Goal: Check status: Check status

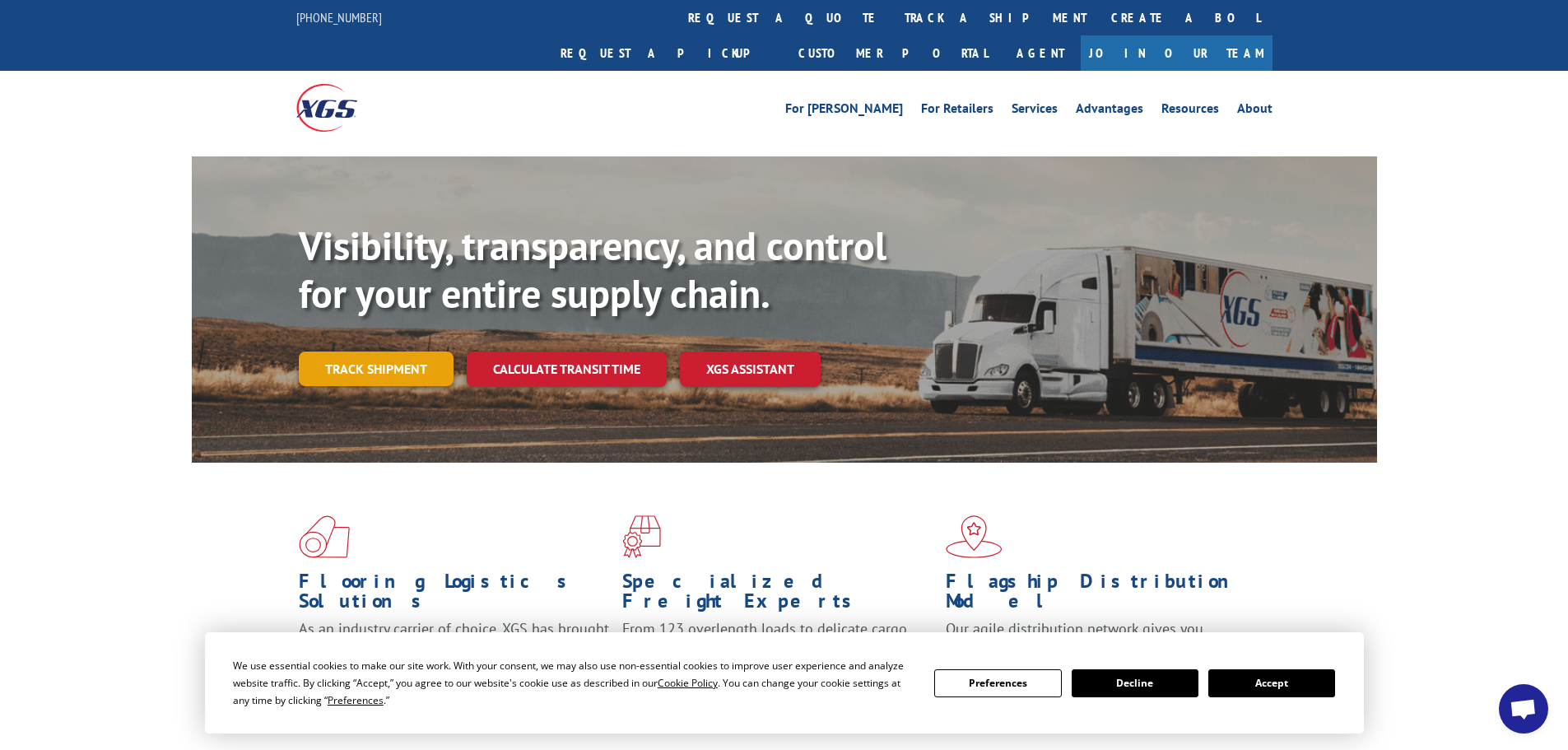
click at [401, 352] on link "Track shipment" at bounding box center [376, 369] width 155 height 35
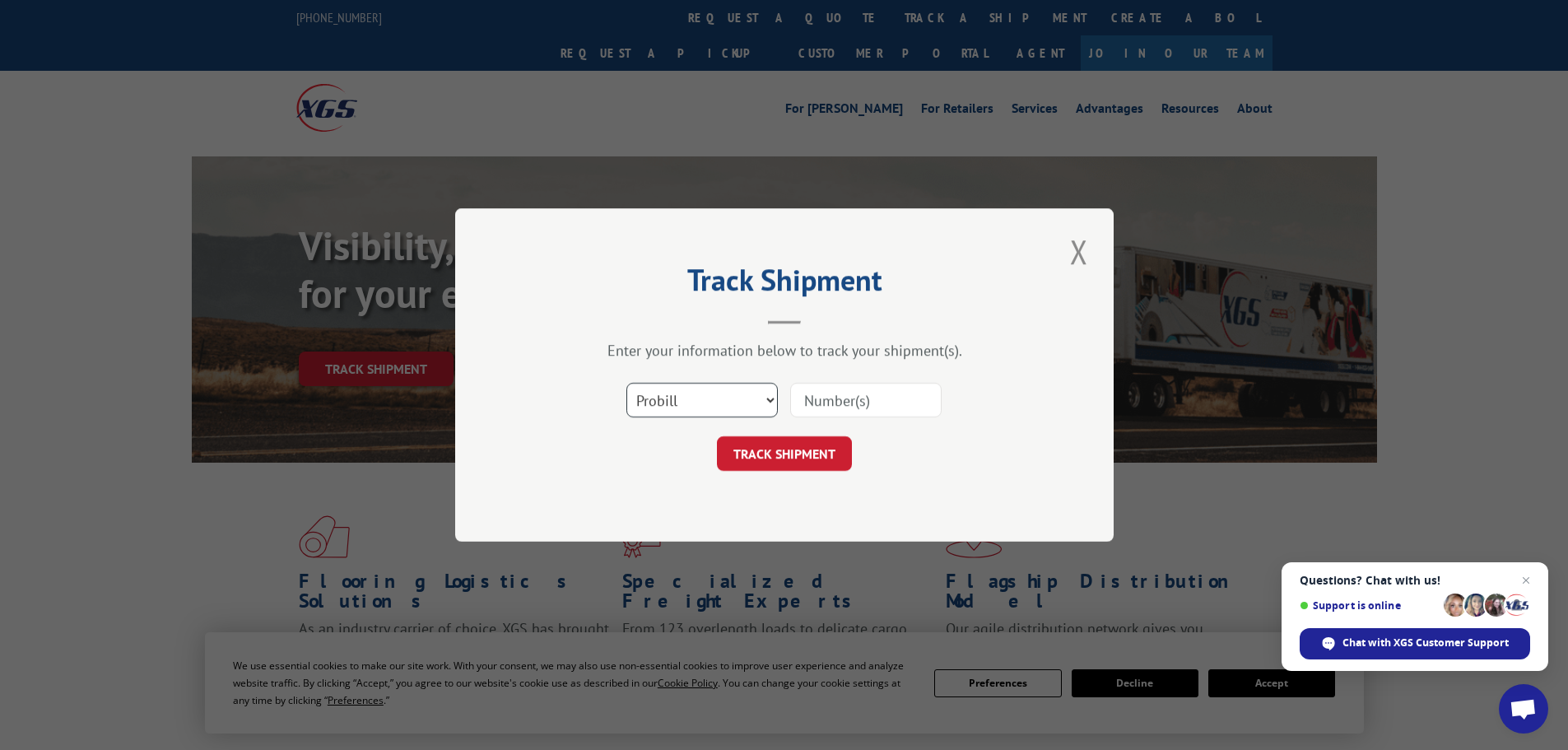
click at [766, 397] on select "Select category... Probill BOL PO" at bounding box center [702, 400] width 151 height 35
select select "bol"
click at [626, 383] on select "Select category... Probill BOL PO" at bounding box center [702, 400] width 151 height 35
click at [826, 399] on input at bounding box center [866, 400] width 151 height 35
type input "5947627"
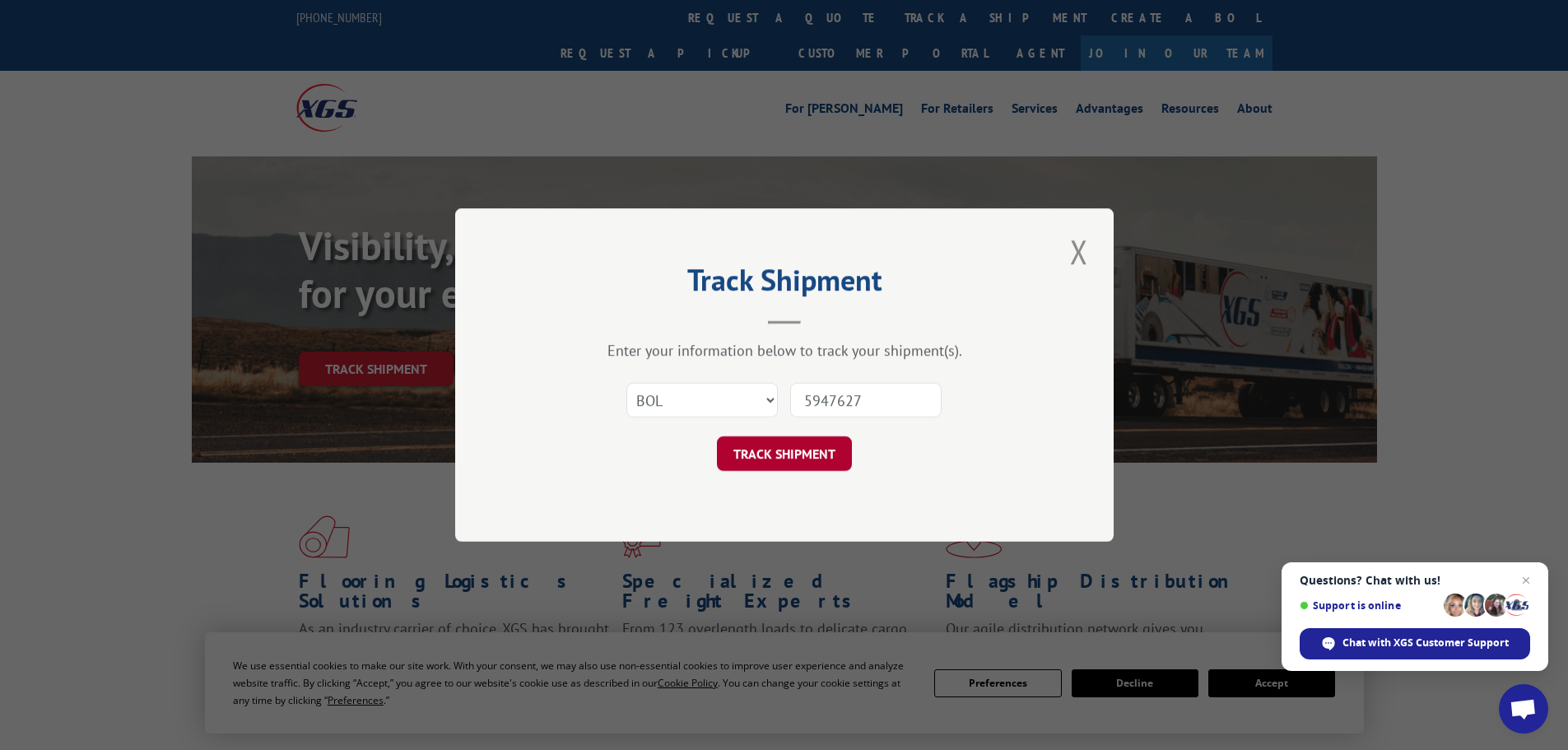
click at [800, 447] on button "TRACK SHIPMENT" at bounding box center [784, 454] width 135 height 35
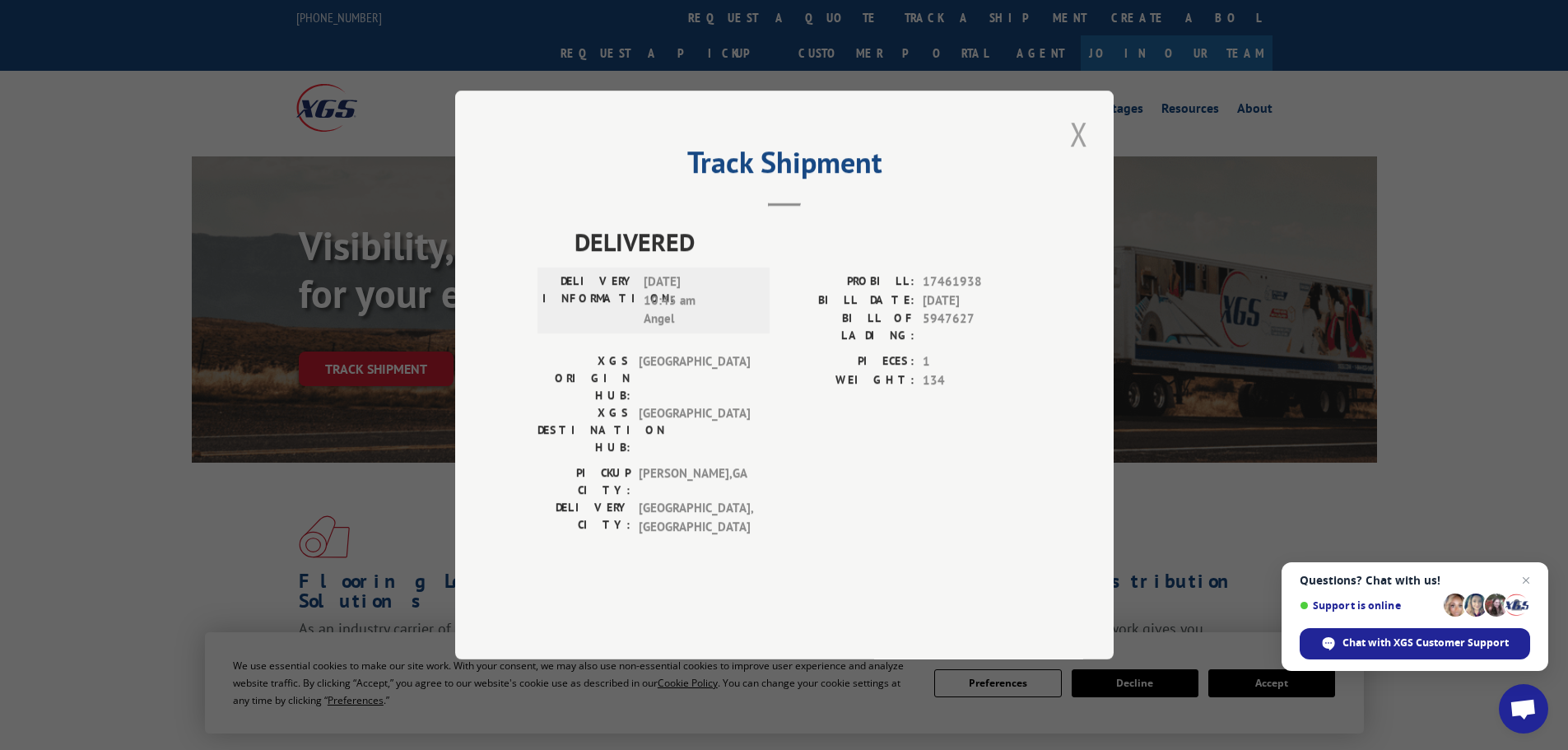
click at [1081, 157] on button "Close modal" at bounding box center [1079, 134] width 28 height 46
